Goal: Complete application form: Complete application form

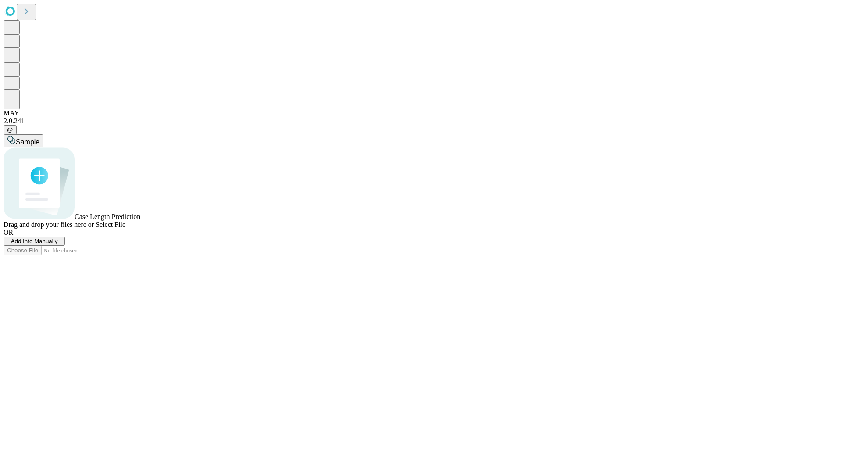
click at [58, 244] on span "Add Info Manually" at bounding box center [34, 241] width 47 height 7
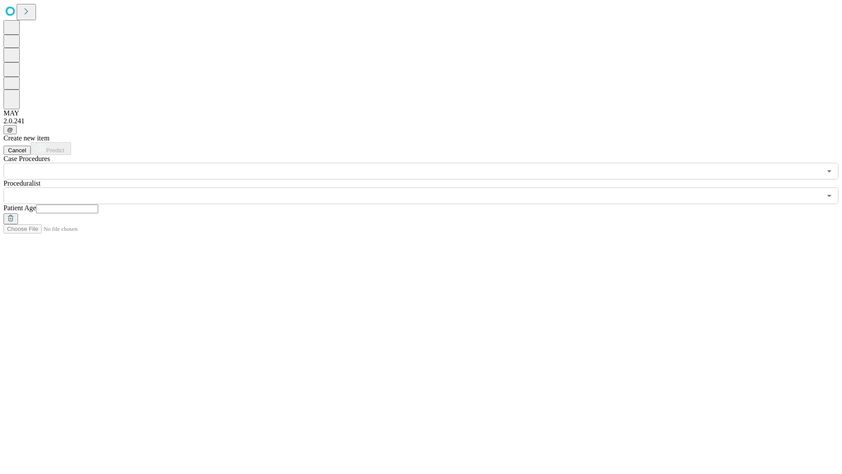
click at [98, 204] on input "text" at bounding box center [67, 208] width 62 height 9
type input "**"
click at [427, 187] on input "text" at bounding box center [413, 195] width 818 height 17
